Goal: Information Seeking & Learning: Compare options

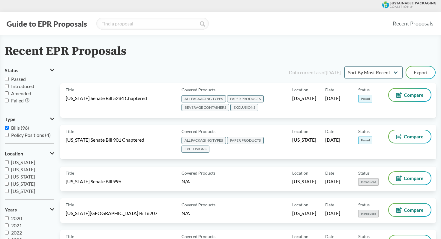
click at [10, 128] on label "Bills (96)" at bounding box center [29, 127] width 49 height 7
click at [9, 128] on input "Bills (96)" at bounding box center [7, 128] width 4 height 4
checkbox input "false"
click at [136, 22] on input "search" at bounding box center [152, 24] width 112 height 12
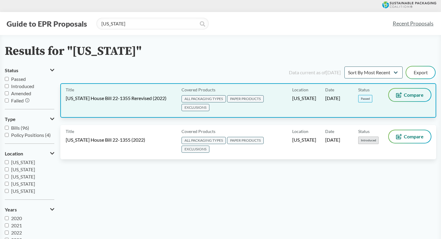
click at [404, 100] on button "Compare" at bounding box center [410, 95] width 42 height 13
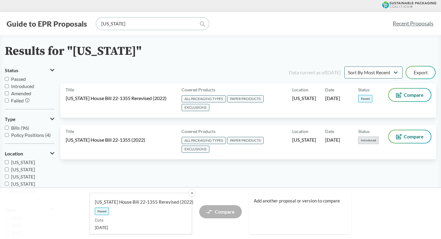
drag, startPoint x: 151, startPoint y: 27, endPoint x: 121, endPoint y: 27, distance: 30.6
click at [121, 27] on input "colorado" at bounding box center [152, 24] width 112 height 12
type input "c"
type input "oregon"
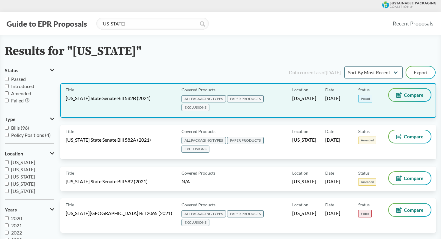
click at [401, 93] on icon at bounding box center [399, 94] width 6 height 5
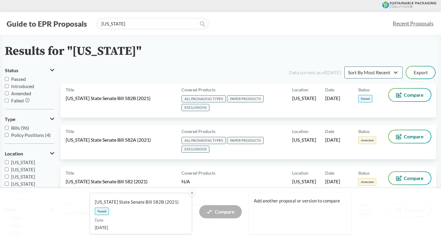
click at [275, 214] on div "Add another proposal or version to compare" at bounding box center [300, 213] width 102 height 41
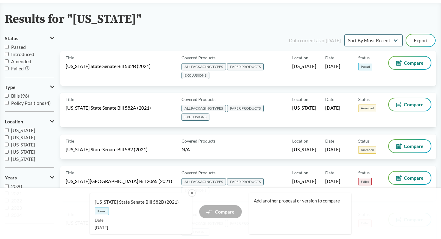
scroll to position [36, 0]
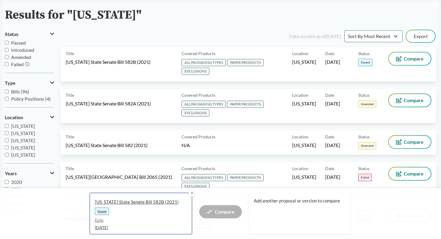
click at [168, 219] on span "Date" at bounding box center [138, 221] width 87 height 6
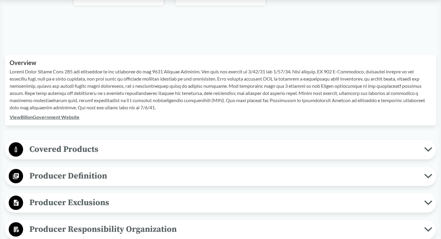
scroll to position [173, 0]
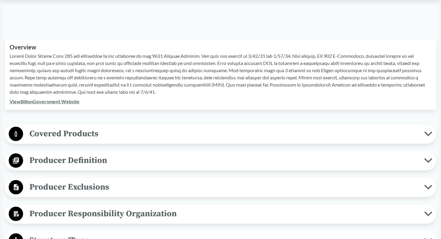
click at [199, 133] on span "Covered Products" at bounding box center [223, 133] width 401 height 13
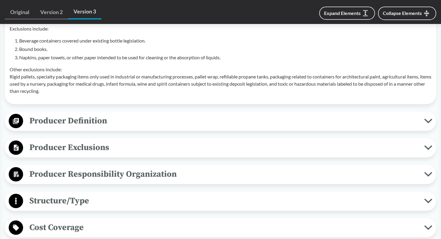
scroll to position [396, 0]
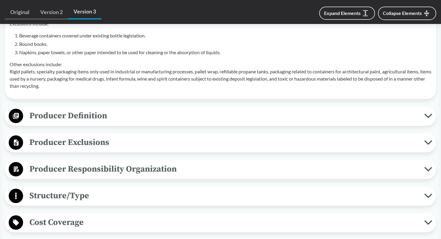
click at [175, 194] on span "Structure/Type" at bounding box center [223, 195] width 401 height 13
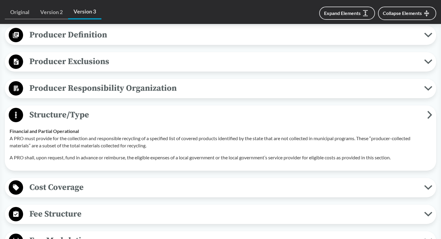
scroll to position [478, 0]
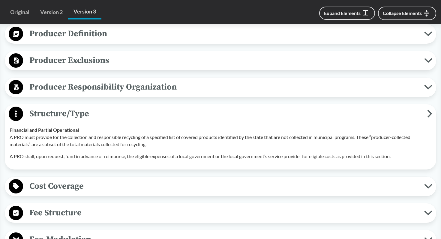
click at [179, 178] on div "Cost Coverage Operational Costs The cost coverage must support the PRO’s obliga…" at bounding box center [220, 186] width 431 height 19
click at [177, 189] on span "Cost Coverage" at bounding box center [223, 186] width 401 height 13
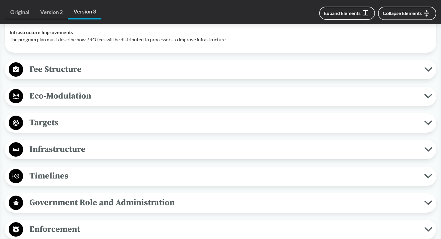
scroll to position [731, 0]
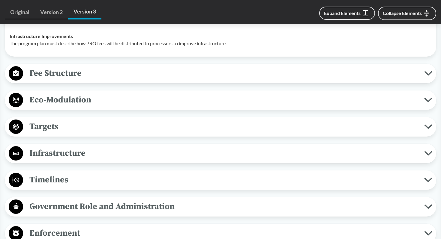
click at [211, 76] on span "Fee Structure" at bounding box center [223, 73] width 401 height 13
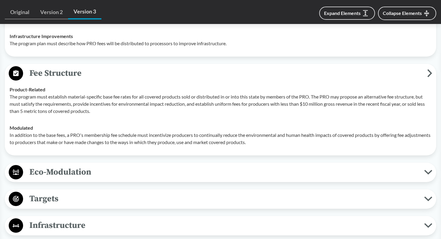
click at [208, 167] on span "Eco-Modulation" at bounding box center [223, 172] width 401 height 13
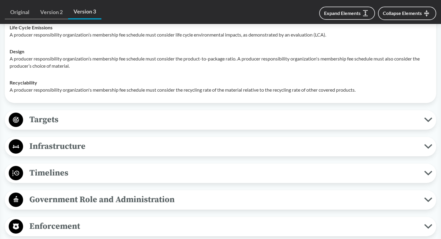
scroll to position [924, 0]
click at [199, 175] on span "Timelines" at bounding box center [223, 172] width 401 height 13
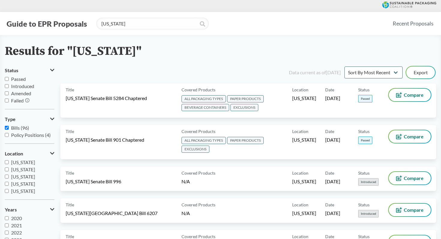
type input "colorado"
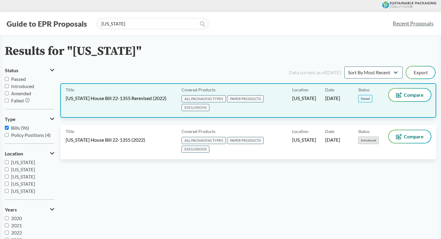
click at [125, 100] on span "[US_STATE] House Bill 22-1355 Rerevised (2022)" at bounding box center [116, 98] width 101 height 7
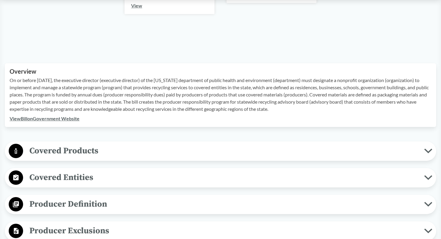
scroll to position [163, 0]
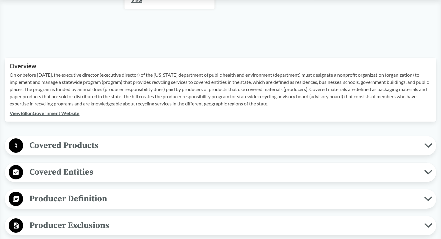
click at [273, 139] on span "Covered Products" at bounding box center [223, 145] width 401 height 13
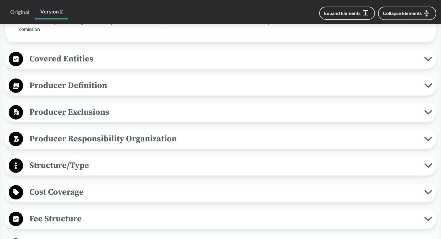
scroll to position [483, 0]
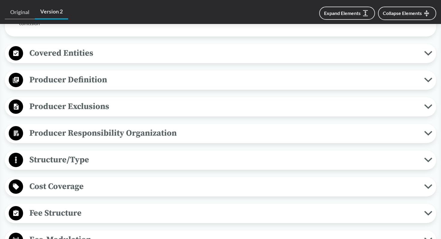
click at [265, 160] on span "Structure/Type" at bounding box center [223, 159] width 401 height 13
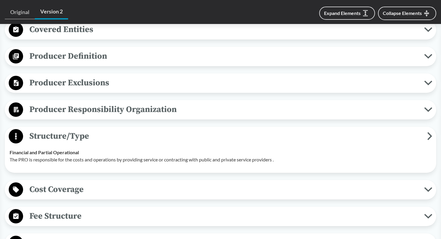
scroll to position [516, 0]
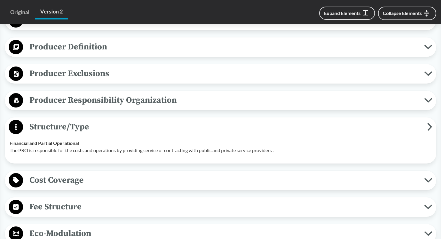
click at [221, 214] on button "Fee Structure" at bounding box center [220, 207] width 427 height 15
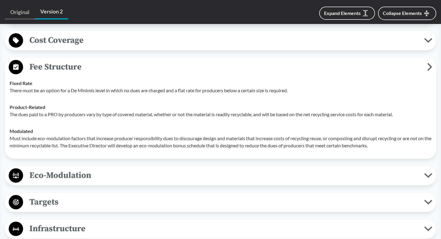
scroll to position [659, 0]
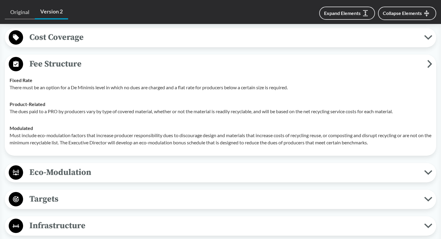
click at [247, 170] on span "Eco-Modulation" at bounding box center [223, 172] width 401 height 13
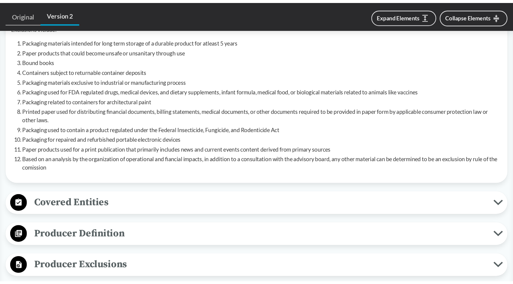
scroll to position [196, 0]
